Goal: Communication & Community: Answer question/provide support

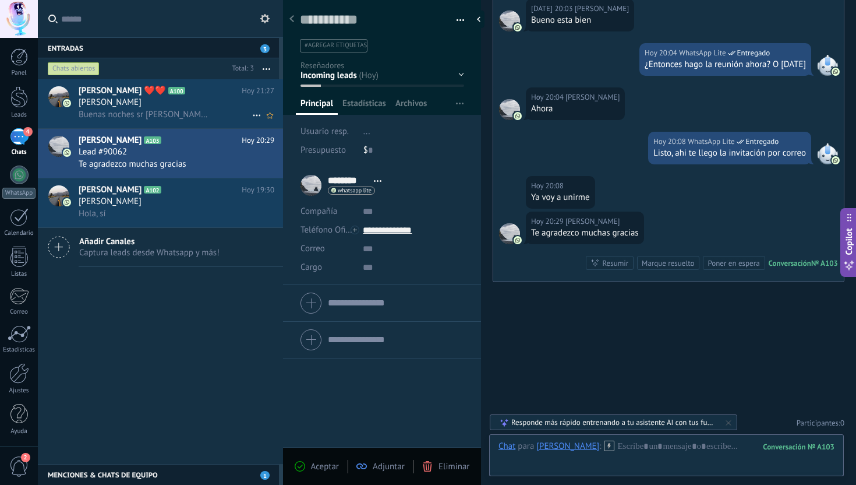
click at [162, 110] on span "Buenas noches sr [PERSON_NAME] quedó atenta a la próxima reunión" at bounding box center [145, 114] width 132 height 11
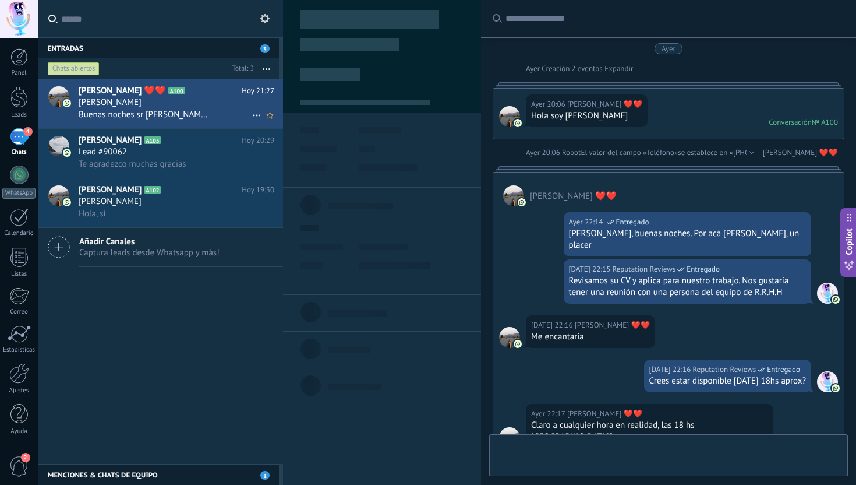
scroll to position [689, 0]
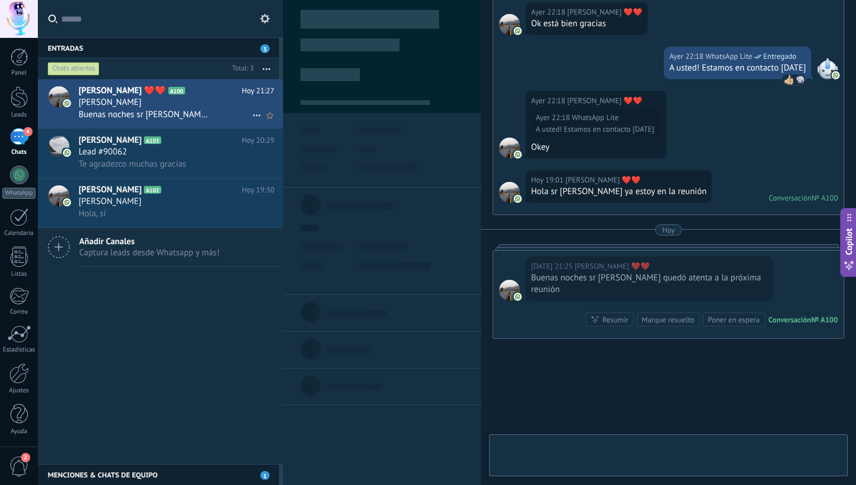
type textarea "**********"
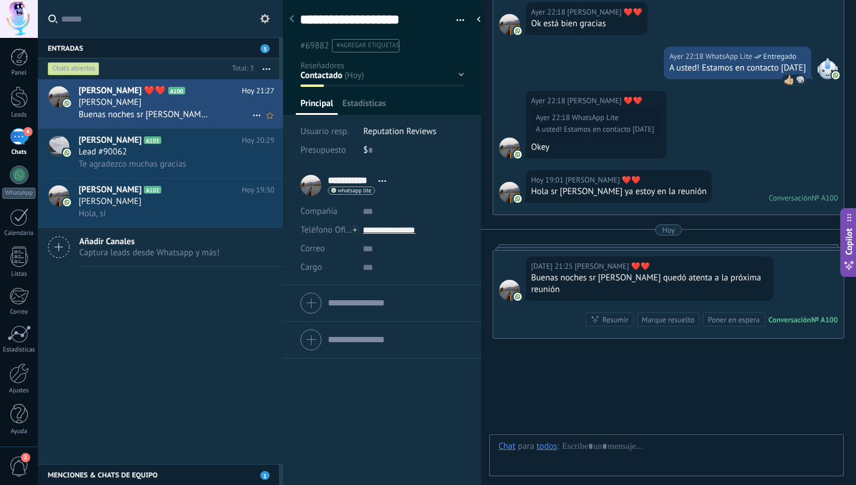
scroll to position [17, 0]
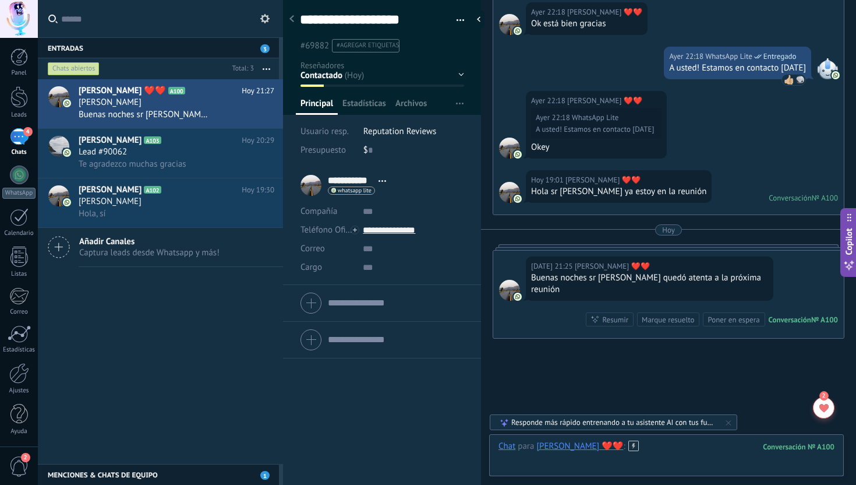
click at [610, 454] on div at bounding box center [667, 457] width 336 height 35
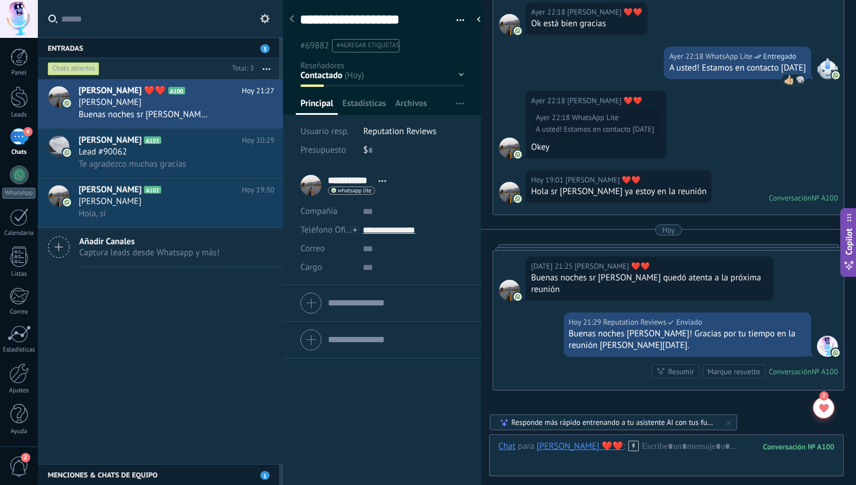
scroll to position [741, 0]
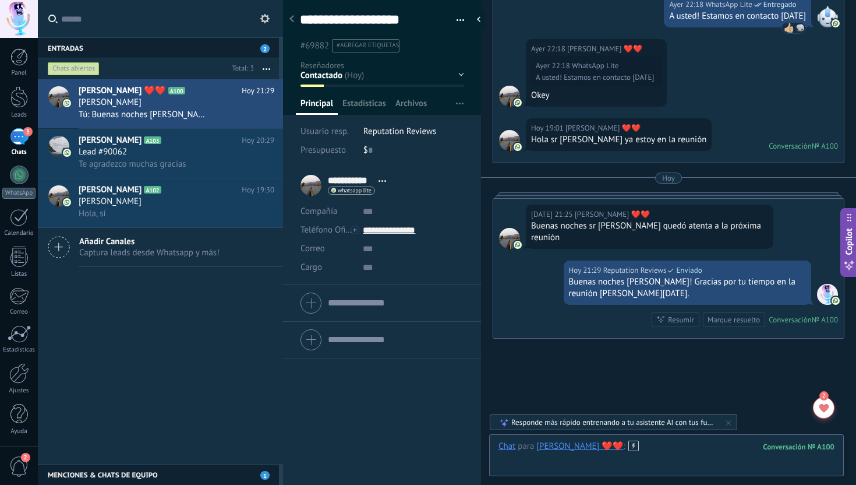
click at [651, 447] on div at bounding box center [667, 457] width 336 height 35
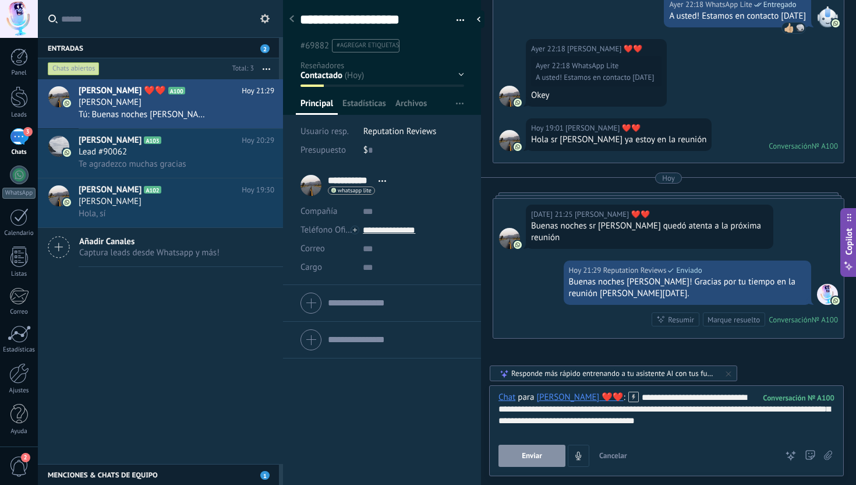
click at [650, 421] on div "**********" at bounding box center [667, 413] width 336 height 44
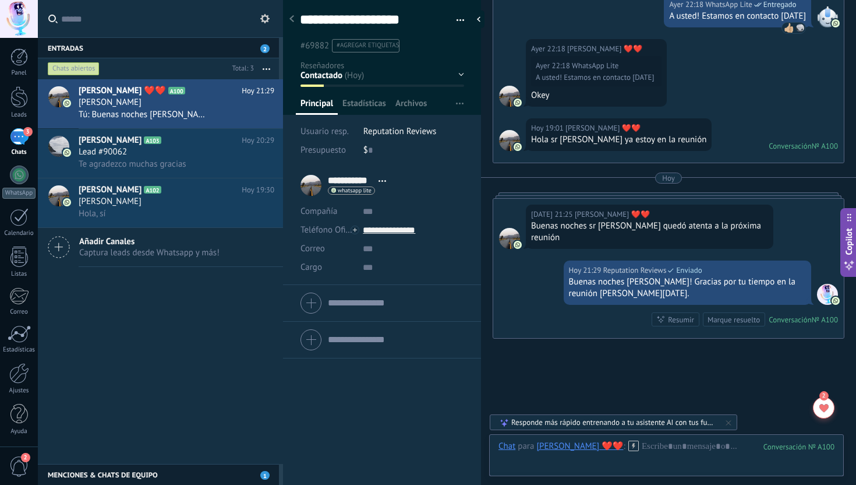
scroll to position [800, 0]
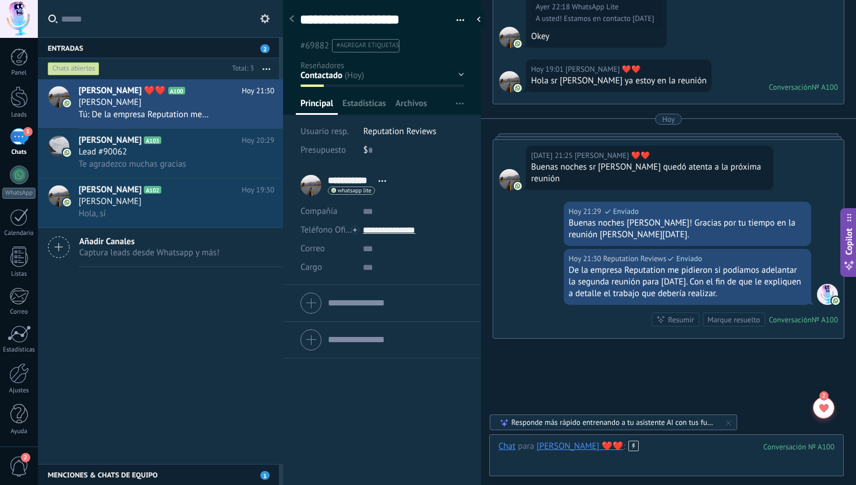
click at [632, 450] on div at bounding box center [667, 457] width 336 height 35
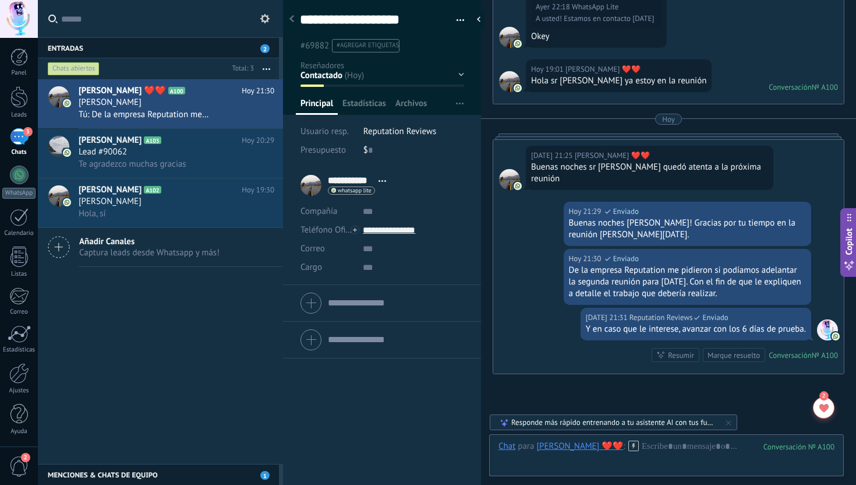
scroll to position [835, 0]
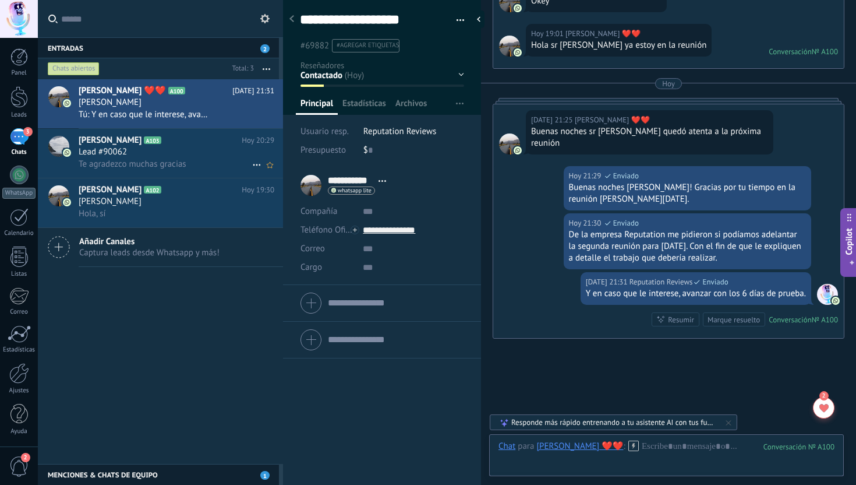
click at [183, 160] on span "Te agradezco muchas gracias" at bounding box center [133, 163] width 108 height 11
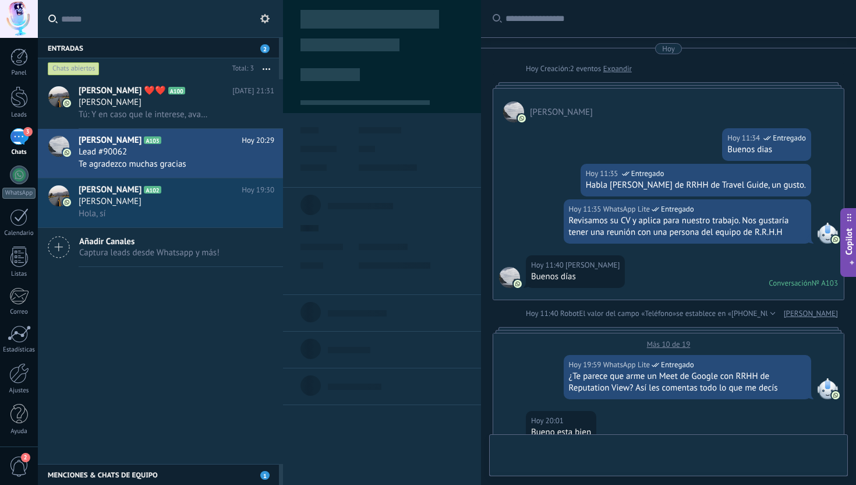
scroll to position [548, 0]
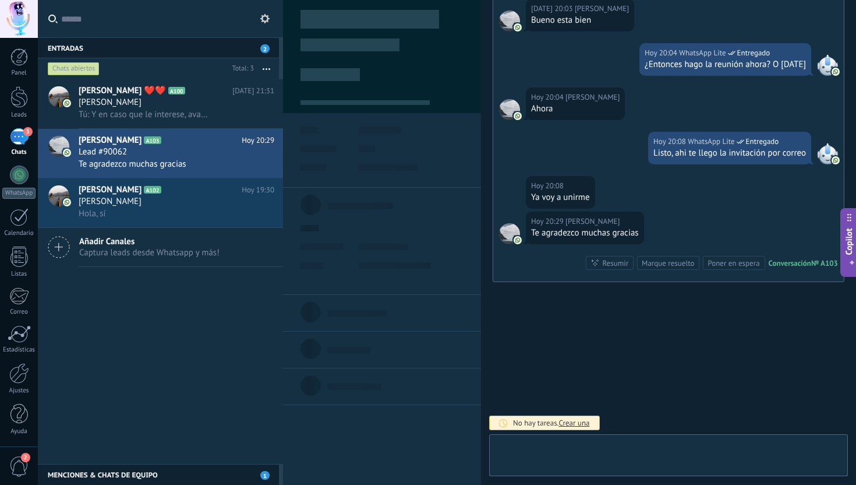
type textarea "**********"
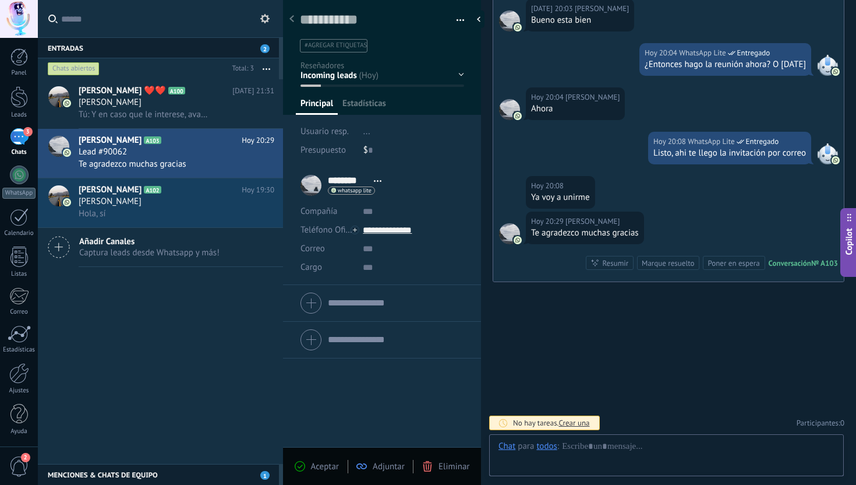
scroll to position [17, 0]
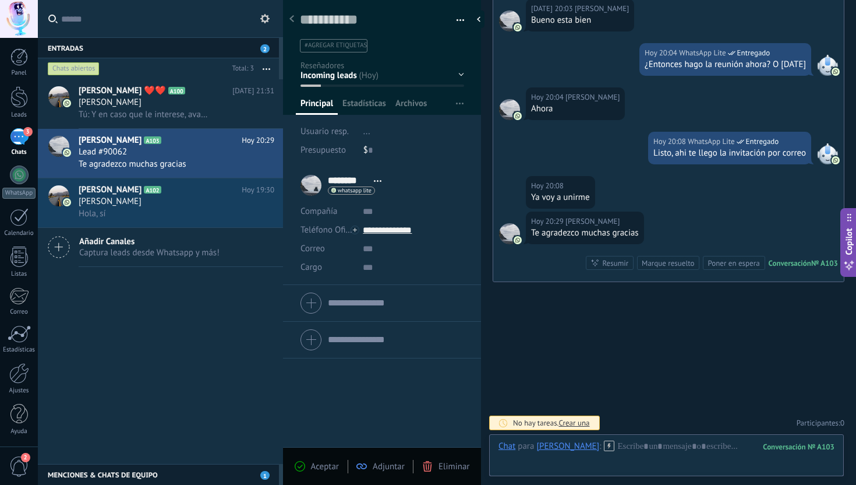
click at [661, 454] on div at bounding box center [667, 457] width 336 height 35
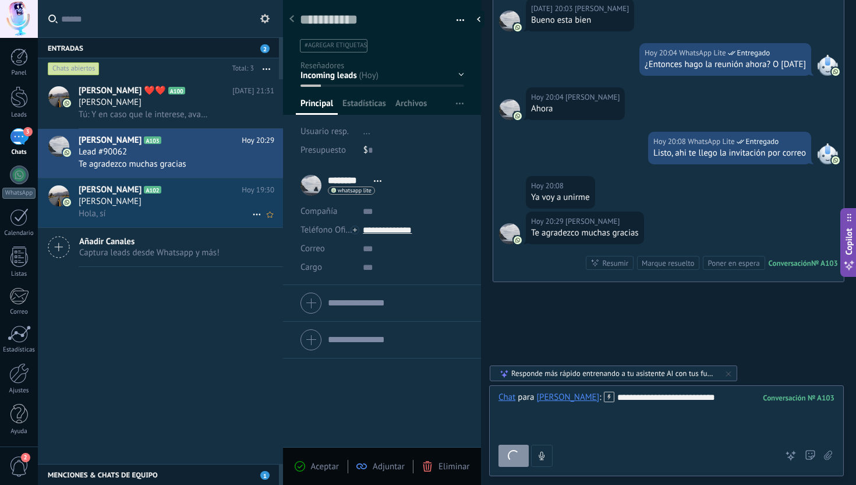
click at [186, 210] on div "Hola, sí" at bounding box center [177, 213] width 196 height 12
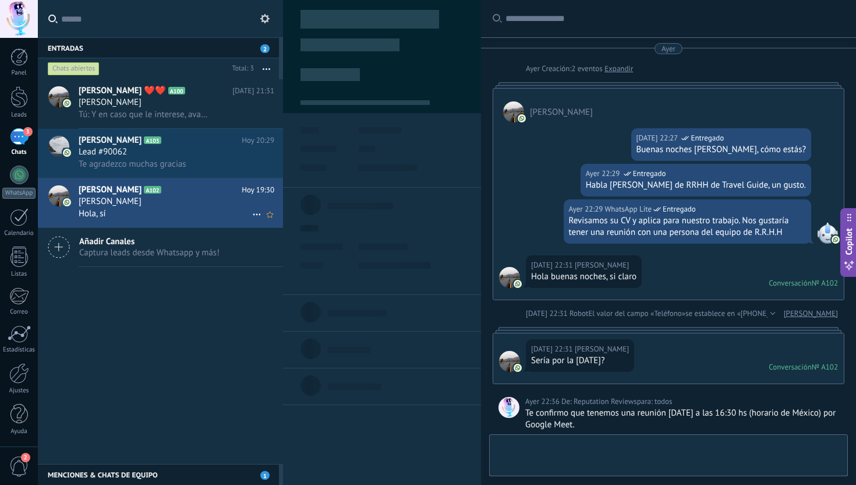
scroll to position [901, 0]
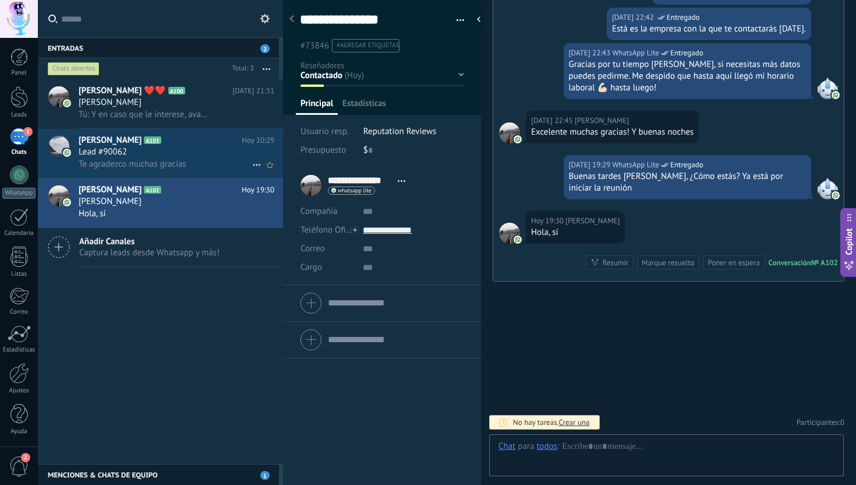
click at [208, 165] on div "Te agradezco muchas gracias" at bounding box center [177, 164] width 196 height 12
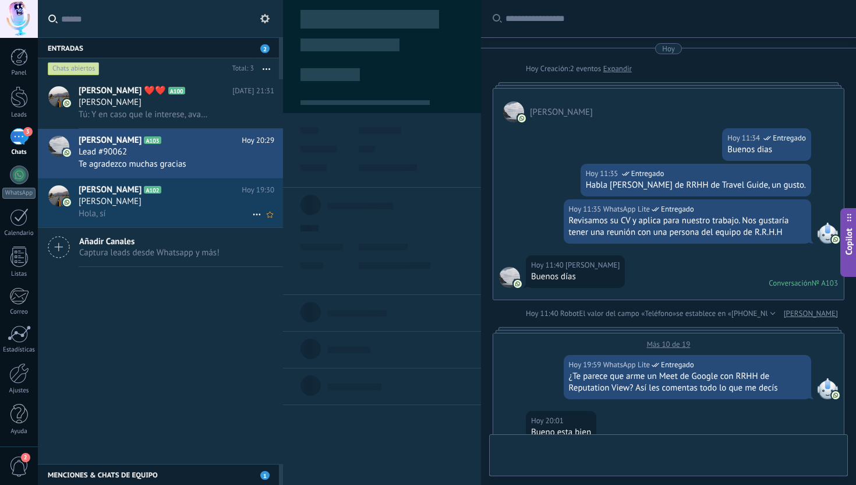
scroll to position [548, 0]
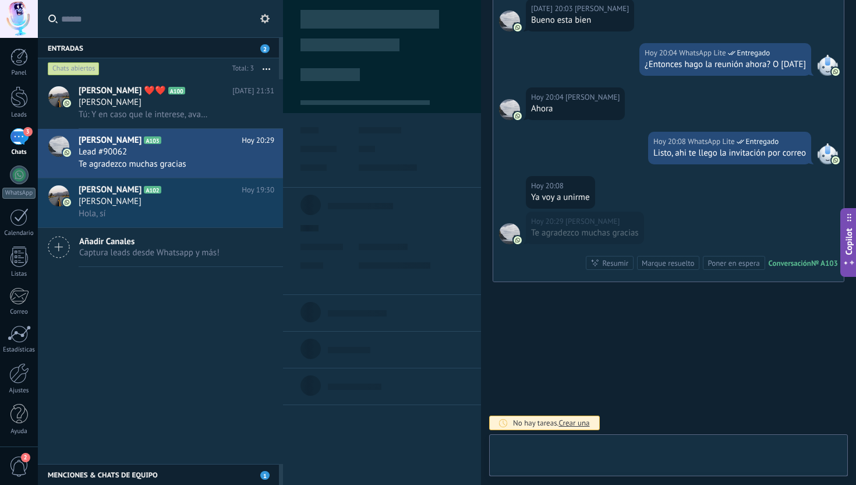
type textarea "**********"
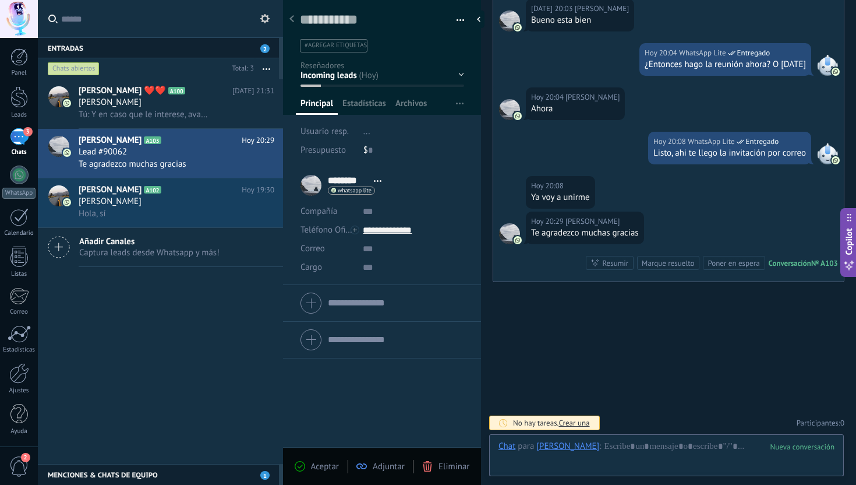
scroll to position [17, 0]
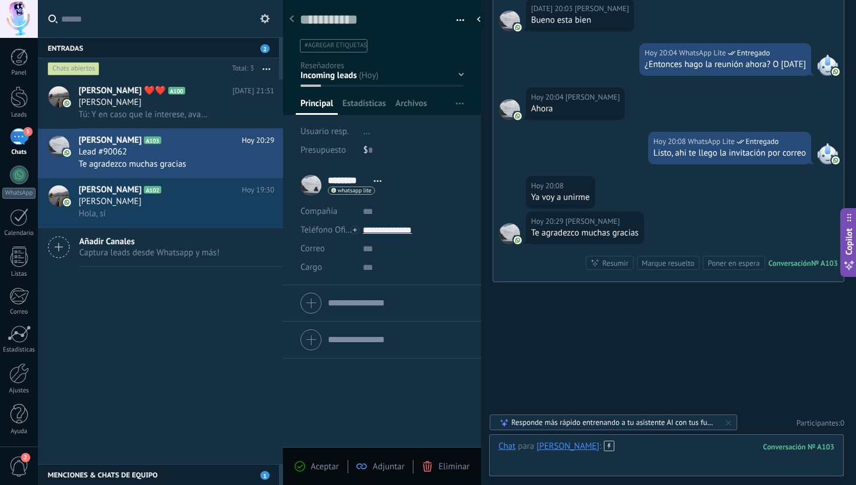
click at [660, 447] on div at bounding box center [667, 457] width 336 height 35
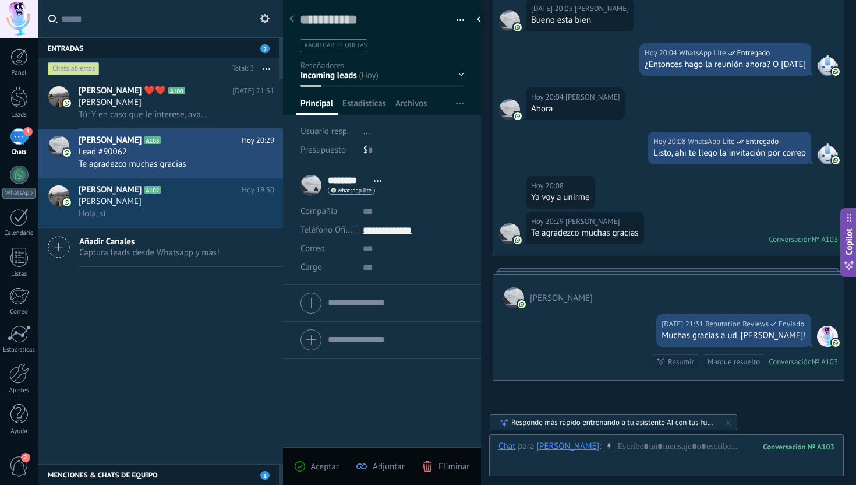
scroll to position [522, 0]
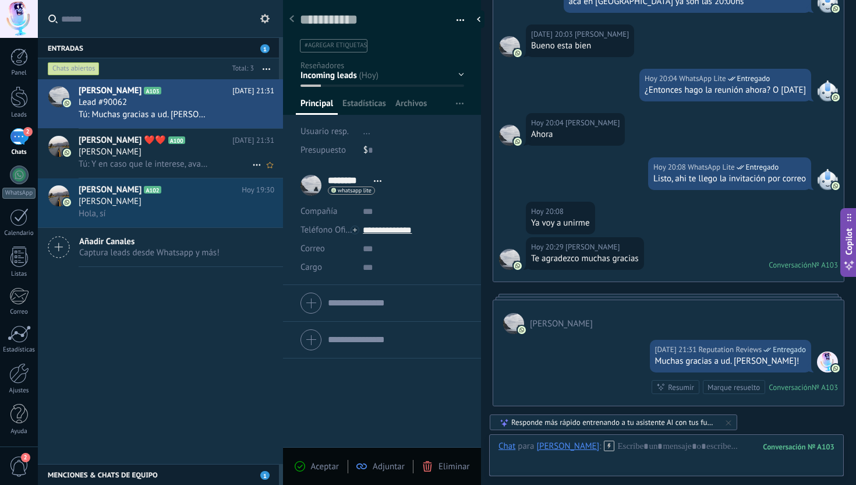
click at [193, 157] on div "[PERSON_NAME]" at bounding box center [177, 152] width 196 height 12
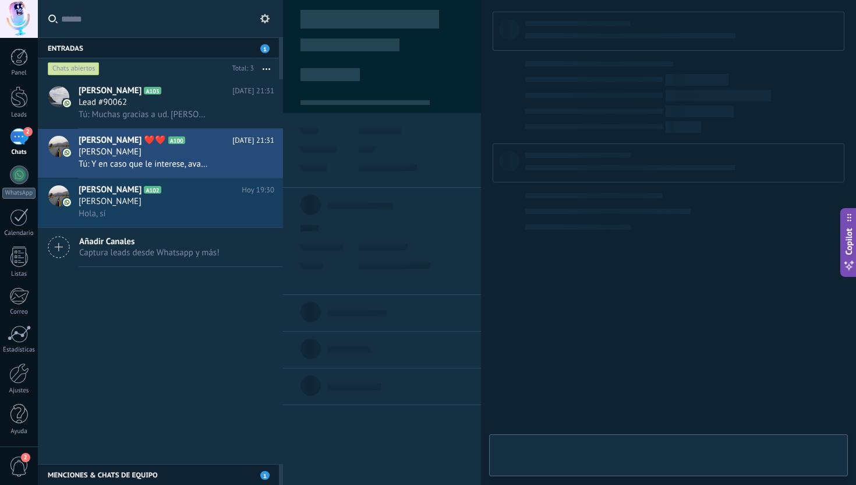
type textarea "**********"
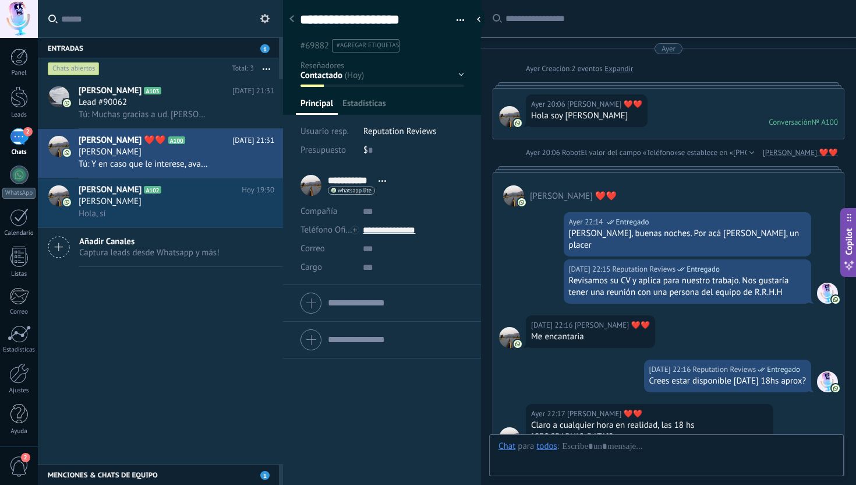
scroll to position [835, 0]
